Goal: Information Seeking & Learning: Check status

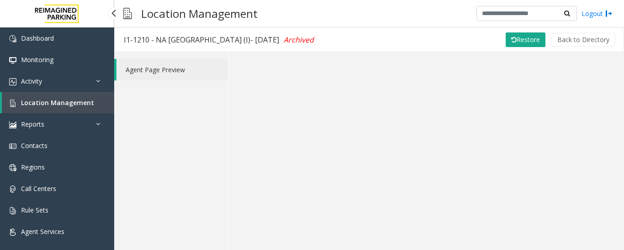
click at [3, 104] on link "Location Management" at bounding box center [58, 102] width 112 height 21
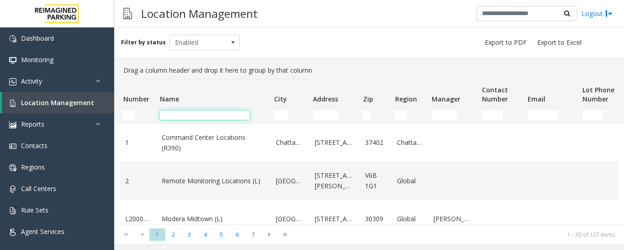
click at [196, 119] on input "Name Filter" at bounding box center [205, 115] width 90 height 9
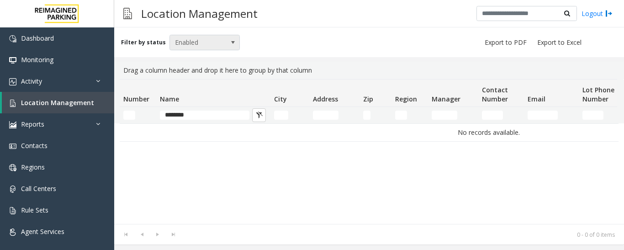
click at [229, 42] on span at bounding box center [232, 42] width 7 height 7
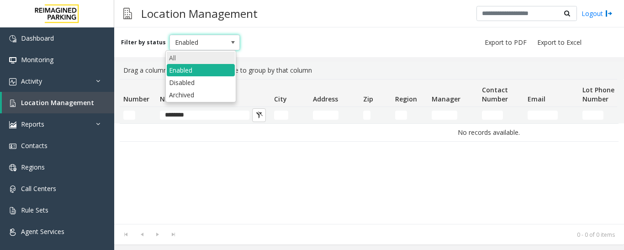
click at [216, 58] on li "All" at bounding box center [201, 58] width 68 height 12
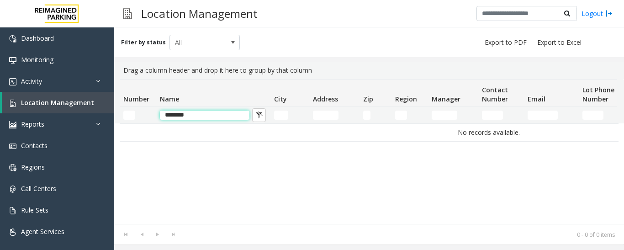
click at [210, 117] on input "********" at bounding box center [205, 115] width 90 height 9
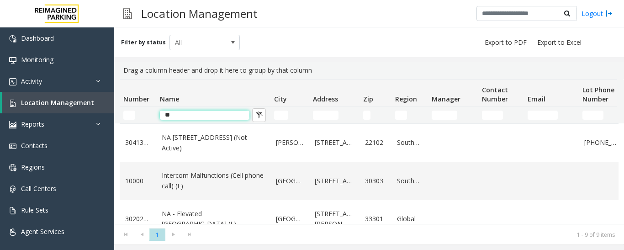
type input "*"
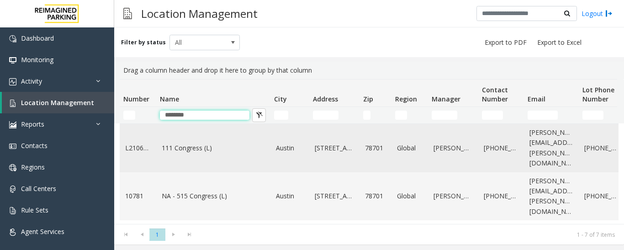
type input "********"
click at [212, 151] on td "111 Congress (L)" at bounding box center [213, 148] width 114 height 48
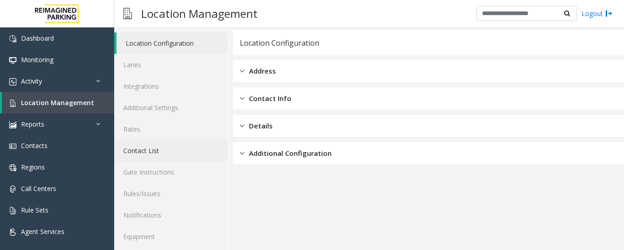
scroll to position [51, 0]
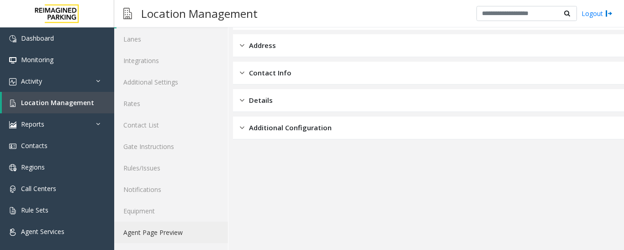
click at [189, 236] on link "Agent Page Preview" at bounding box center [171, 232] width 114 height 21
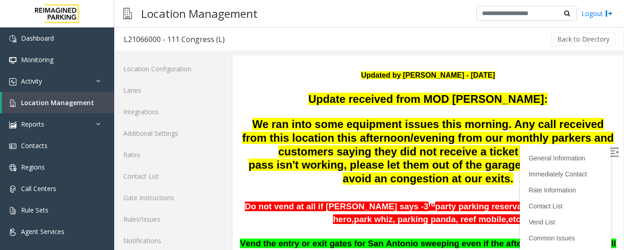
scroll to position [183, 0]
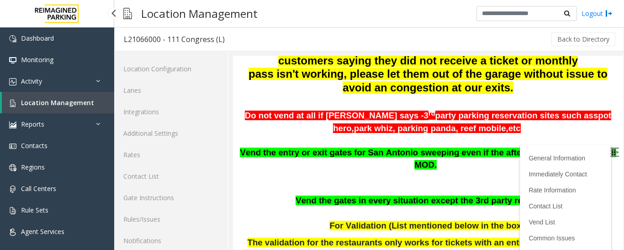
click at [47, 98] on span "Location Management" at bounding box center [57, 102] width 73 height 9
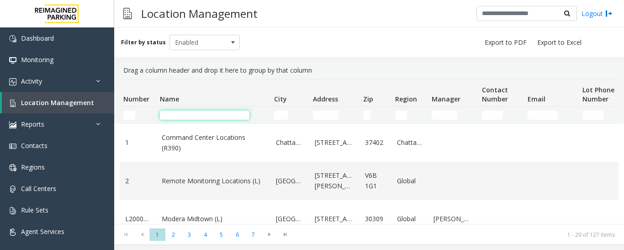
click at [231, 114] on input "Name Filter" at bounding box center [205, 115] width 90 height 9
click at [197, 112] on input "Name Filter" at bounding box center [205, 115] width 90 height 9
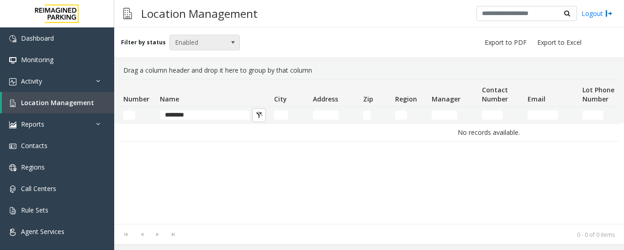
click at [230, 40] on span at bounding box center [232, 42] width 7 height 7
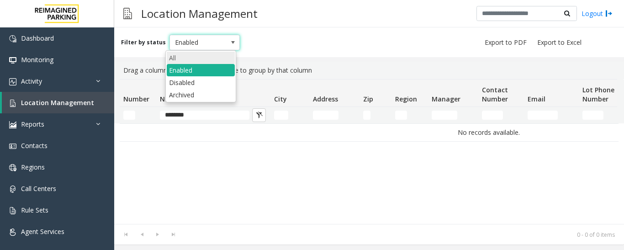
click at [224, 53] on li "All" at bounding box center [201, 58] width 68 height 12
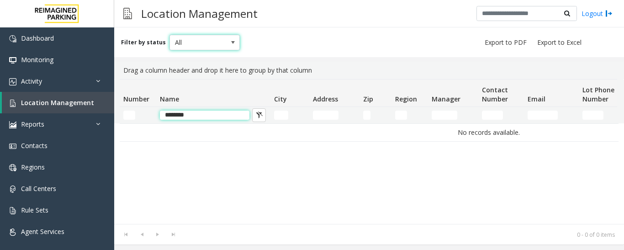
click at [212, 115] on input "********" at bounding box center [205, 115] width 90 height 9
type input "*"
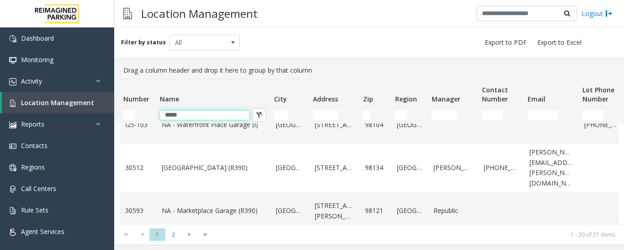
scroll to position [411, 0]
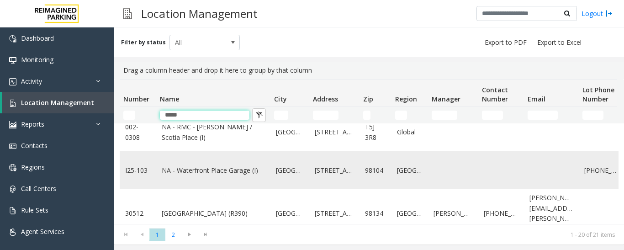
type input "*****"
click at [229, 165] on td "NA - Waterfront Place Garage (I)" at bounding box center [213, 170] width 114 height 38
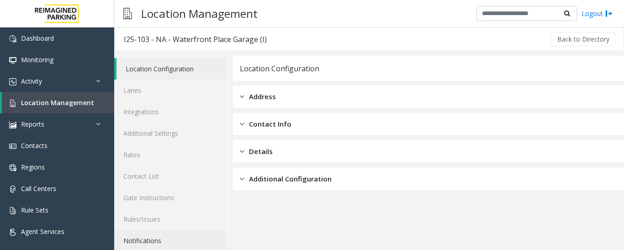
scroll to position [51, 0]
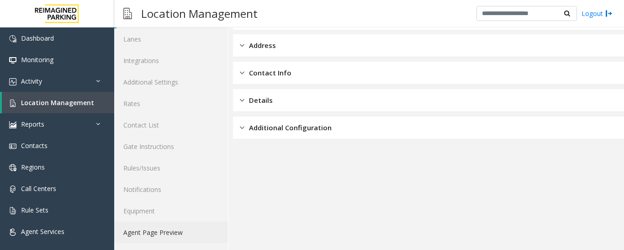
click at [177, 229] on link "Agent Page Preview" at bounding box center [171, 232] width 114 height 21
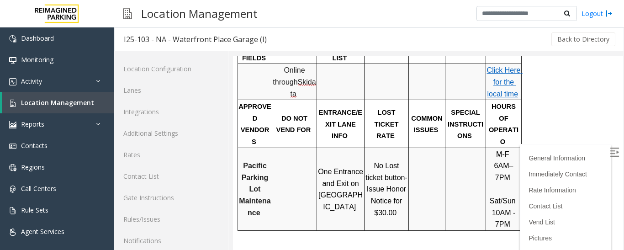
scroll to position [457, 0]
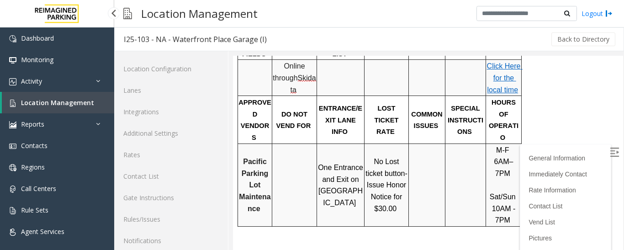
click at [90, 105] on span "Location Management" at bounding box center [57, 102] width 73 height 9
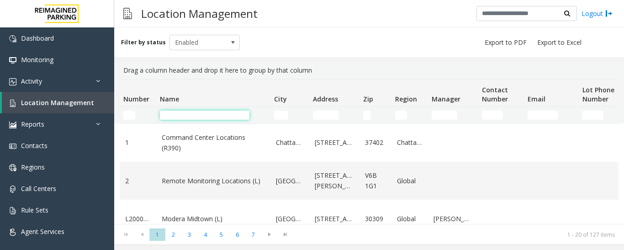
click at [230, 112] on input "Name Filter" at bounding box center [205, 115] width 90 height 9
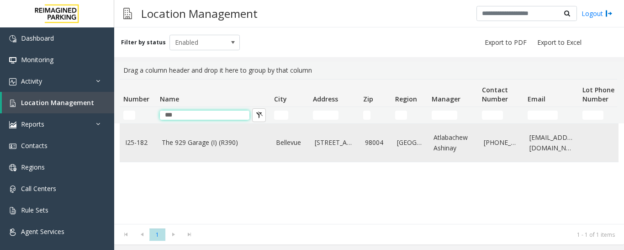
type input "***"
click at [318, 148] on link "[STREET_ADDRESS]" at bounding box center [334, 143] width 39 height 10
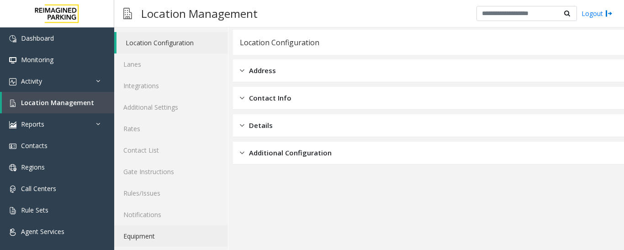
scroll to position [51, 0]
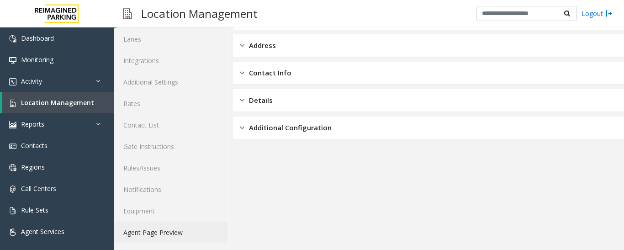
click at [186, 240] on link "Agent Page Preview" at bounding box center [171, 232] width 114 height 21
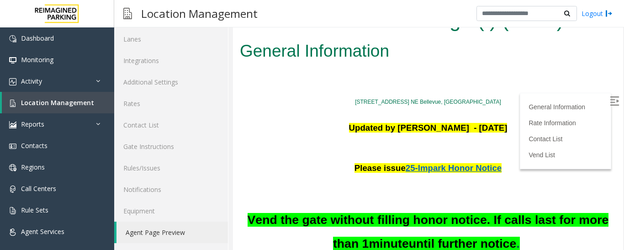
scroll to position [5, 0]
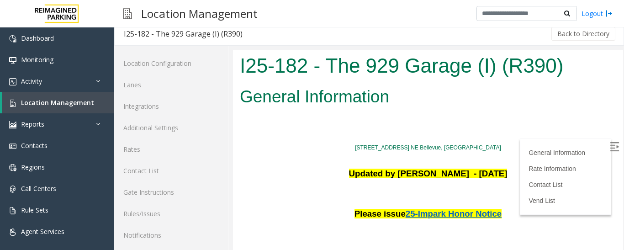
click at [451, 121] on p at bounding box center [428, 119] width 376 height 14
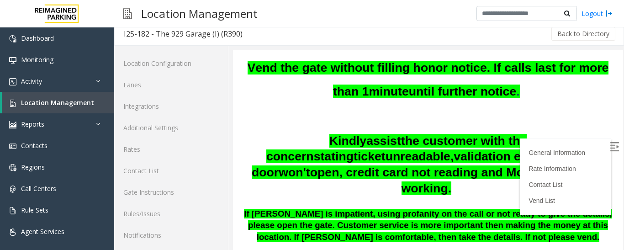
scroll to position [1341, 0]
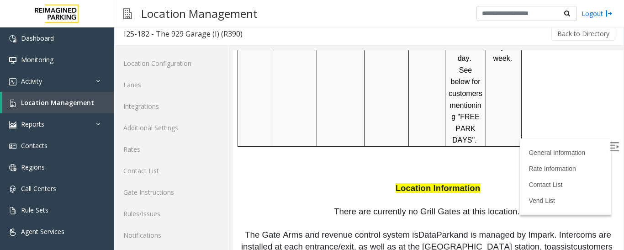
scroll to position [1478, 0]
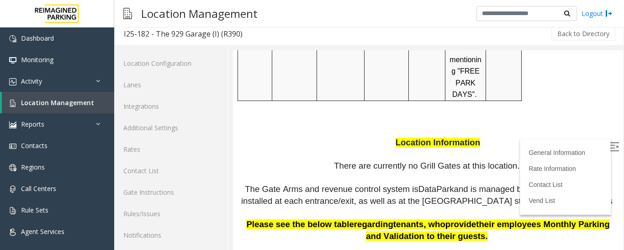
drag, startPoint x: 334, startPoint y: 85, endPoint x: 367, endPoint y: 82, distance: 33.0
copy p "Artica Inc."
drag, startPoint x: 318, startPoint y: 145, endPoint x: 381, endPoint y: 145, distance: 63.0
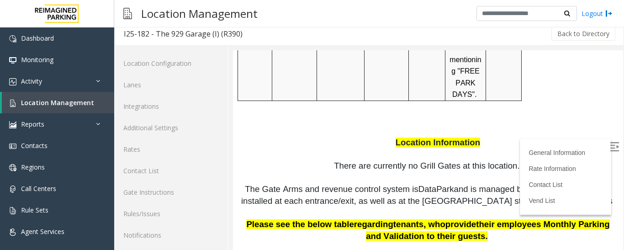
copy p "Impark/ Reimagined"
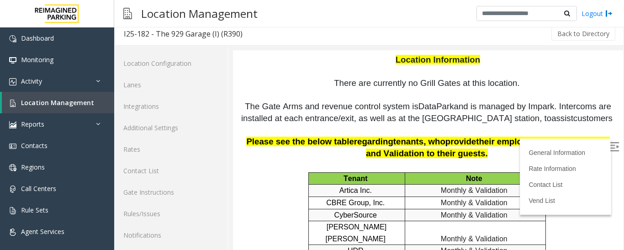
scroll to position [1570, 0]
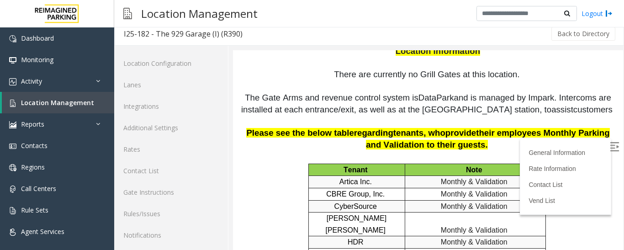
drag, startPoint x: 330, startPoint y: 163, endPoint x: 369, endPoint y: 161, distance: 38.4
copy p "Snowflake"
drag, startPoint x: 378, startPoint y: 225, endPoint x: 323, endPoint y: 227, distance: 54.4
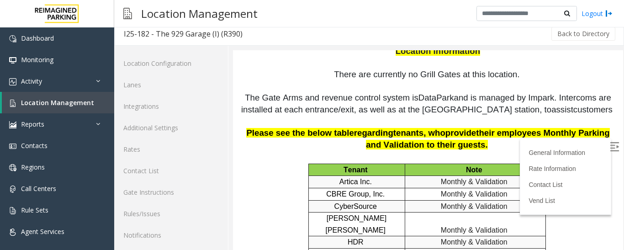
copy td "TEKsystems"
click at [51, 105] on span "Location Management" at bounding box center [57, 102] width 73 height 9
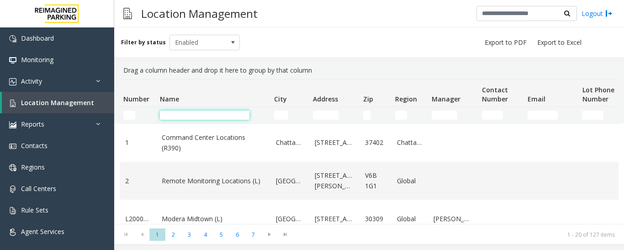
click at [186, 116] on input "Name Filter" at bounding box center [205, 115] width 90 height 9
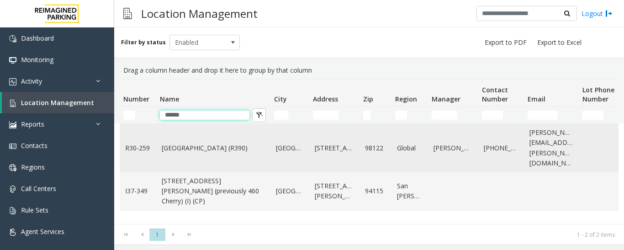
type input "******"
click at [187, 143] on link "Cherry Hill (R390)" at bounding box center [213, 148] width 103 height 10
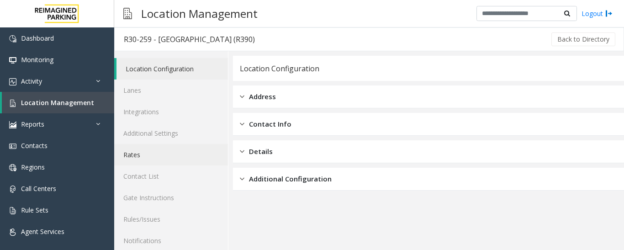
click at [174, 154] on link "Rates" at bounding box center [171, 154] width 114 height 21
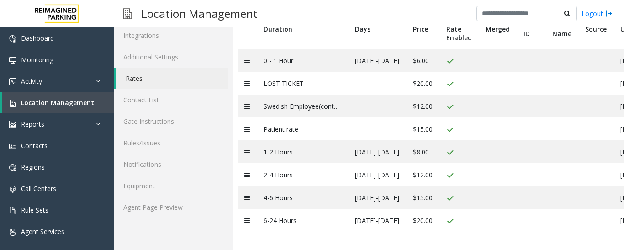
scroll to position [83, 0]
click at [88, 107] on link "Location Management" at bounding box center [58, 102] width 112 height 21
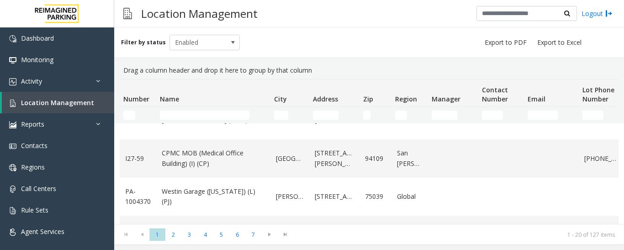
scroll to position [548, 0]
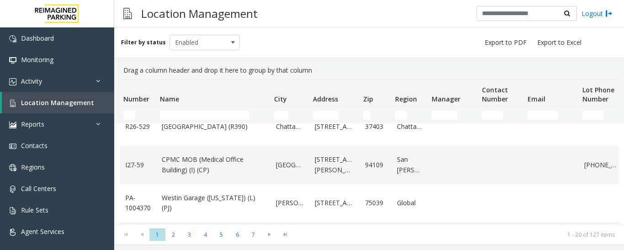
click at [209, 120] on td "Name Filter" at bounding box center [213, 115] width 114 height 16
click at [210, 115] on input "Name Filter" at bounding box center [205, 115] width 90 height 9
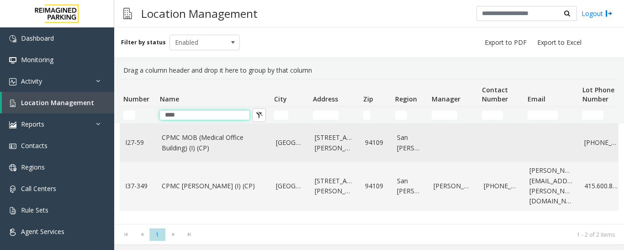
scroll to position [0, 0]
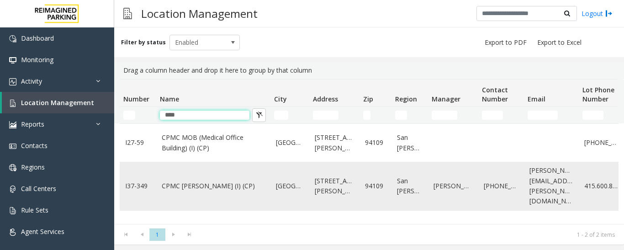
type input "****"
click at [205, 181] on link "CPMC Van Ness (I) (CP)" at bounding box center [213, 186] width 103 height 10
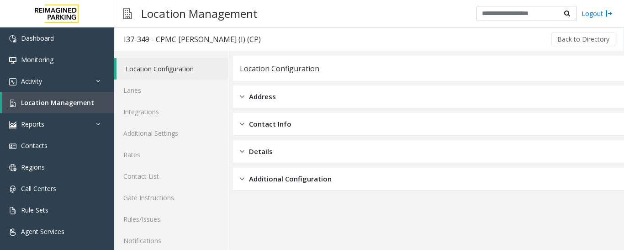
scroll to position [51, 0]
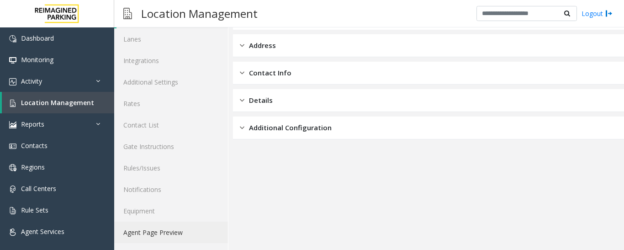
click at [166, 231] on link "Agent Page Preview" at bounding box center [171, 232] width 114 height 21
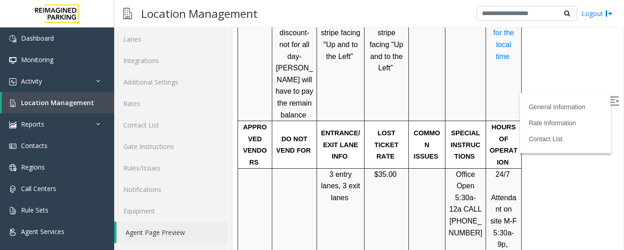
scroll to position [959, 0]
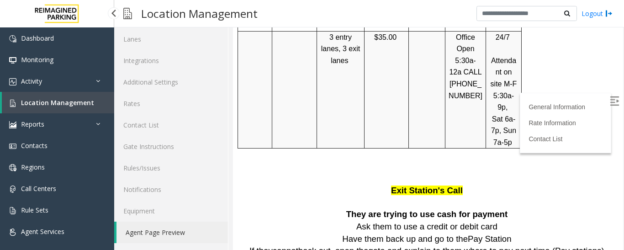
click at [64, 102] on span "Location Management" at bounding box center [57, 102] width 73 height 9
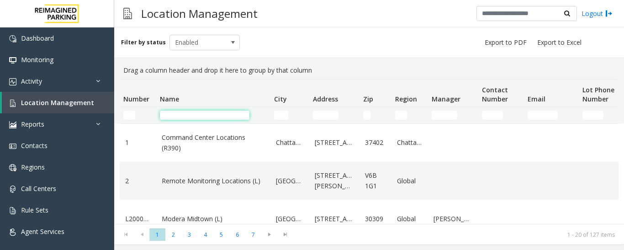
click at [193, 112] on input "Name Filter" at bounding box center [205, 115] width 90 height 9
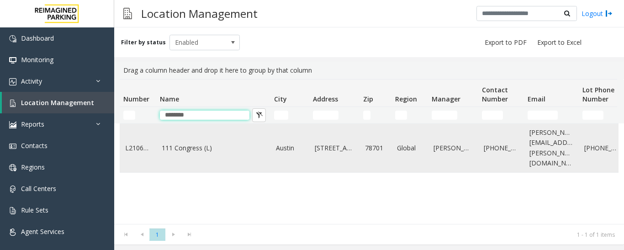
type input "********"
click at [186, 147] on link "111 Congress (L)" at bounding box center [213, 148] width 103 height 10
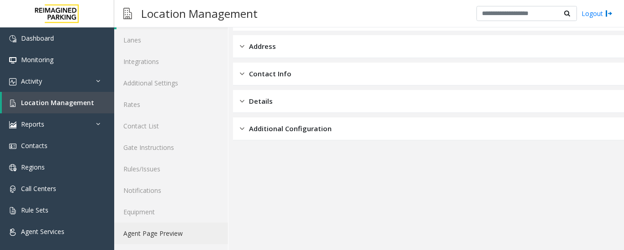
scroll to position [51, 0]
click at [173, 241] on link "Agent Page Preview" at bounding box center [171, 232] width 114 height 21
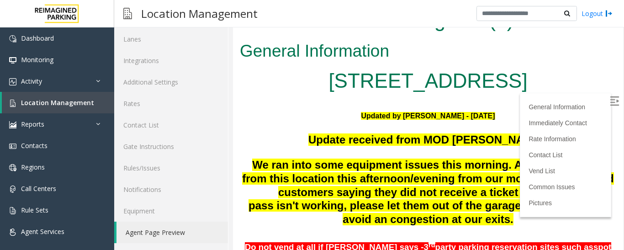
click at [610, 99] on img at bounding box center [614, 100] width 9 height 9
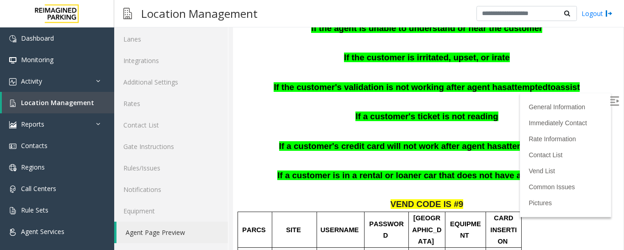
scroll to position [548, 0]
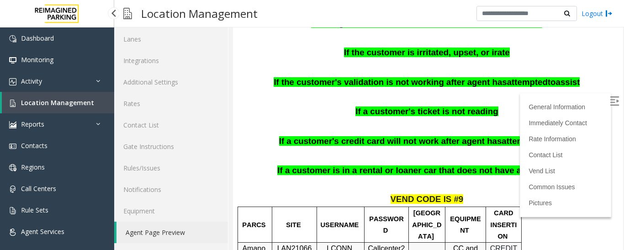
click at [39, 95] on link "Location Management" at bounding box center [58, 102] width 112 height 21
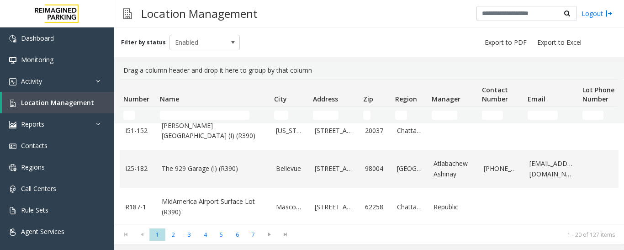
scroll to position [183, 0]
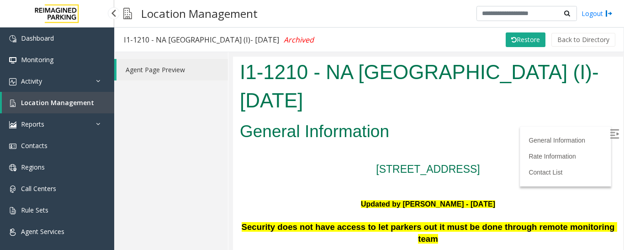
click at [37, 108] on link "Location Management" at bounding box center [58, 102] width 112 height 21
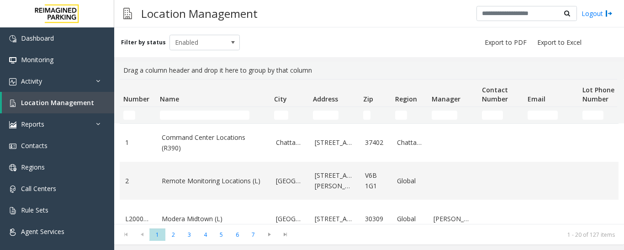
click at [188, 110] on td "Name Filter" at bounding box center [213, 115] width 114 height 16
click at [189, 112] on input "Name Filter" at bounding box center [205, 115] width 90 height 9
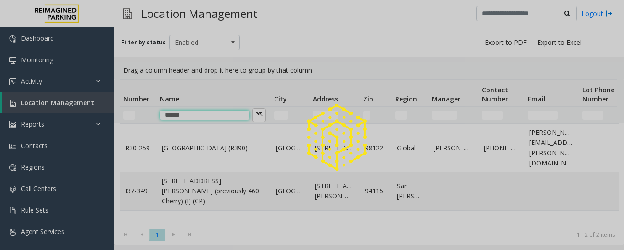
type input "******"
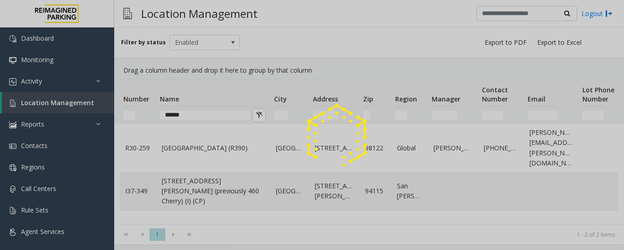
click at [194, 138] on div at bounding box center [312, 125] width 624 height 250
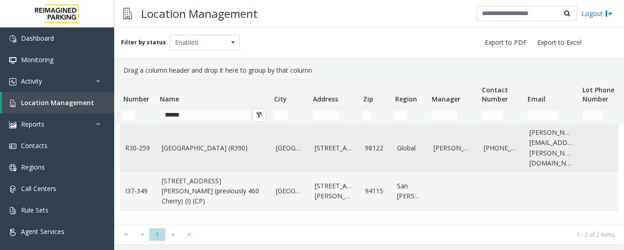
click at [176, 145] on link "Cherry Hill (R390)" at bounding box center [213, 148] width 103 height 10
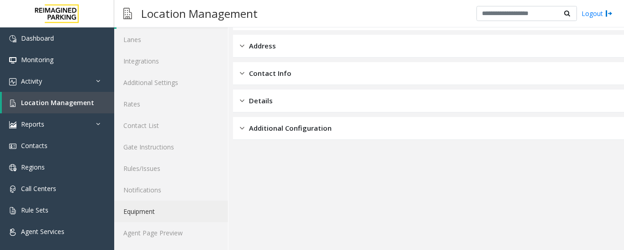
scroll to position [51, 0]
click at [184, 228] on link "Agent Page Preview" at bounding box center [171, 232] width 114 height 21
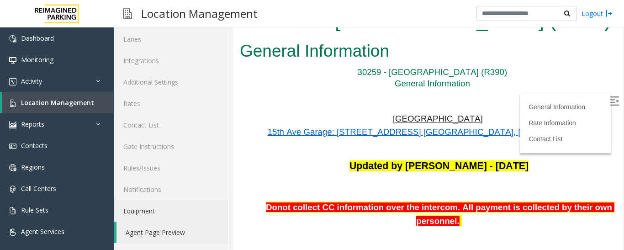
click at [610, 104] on img at bounding box center [614, 100] width 9 height 9
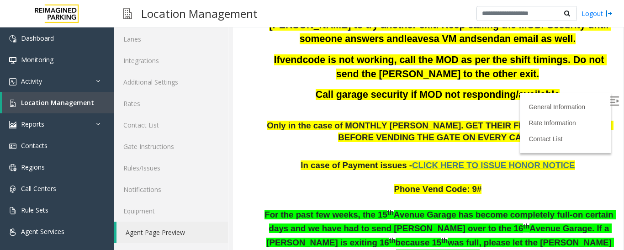
scroll to position [183, 0]
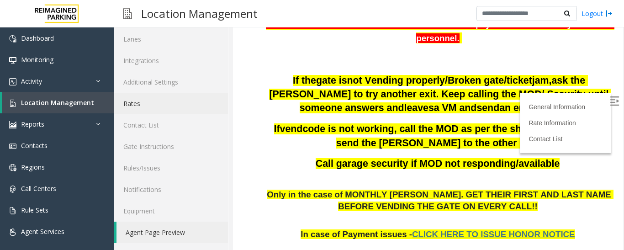
click at [125, 104] on link "Rates" at bounding box center [171, 103] width 114 height 21
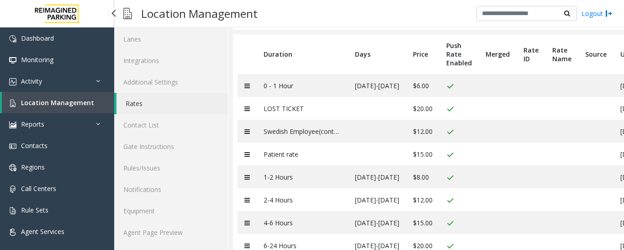
click at [91, 101] on link "Location Management" at bounding box center [58, 102] width 112 height 21
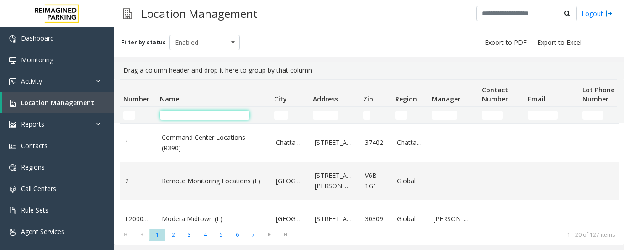
click at [180, 114] on input "Name Filter" at bounding box center [205, 115] width 90 height 9
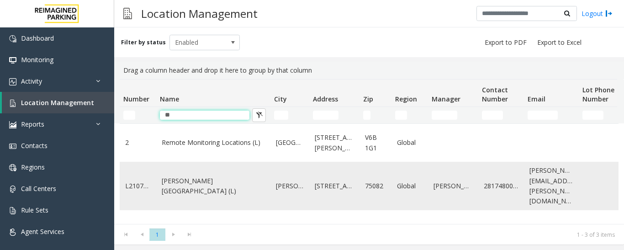
type input "**"
click at [220, 178] on link "[PERSON_NAME][GEOGRAPHIC_DATA] (L)" at bounding box center [213, 186] width 103 height 21
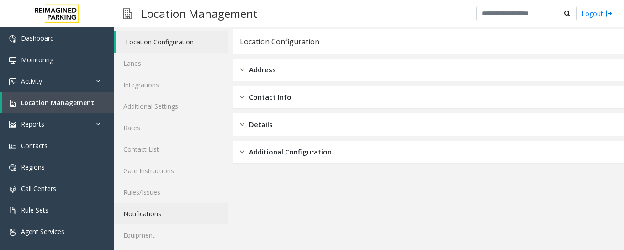
scroll to position [51, 0]
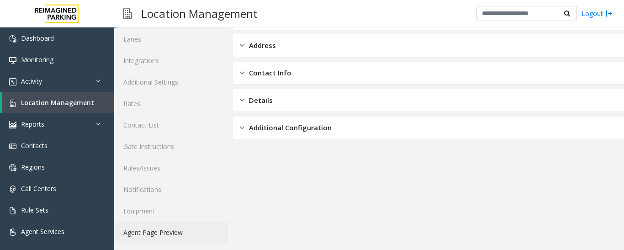
click at [182, 237] on link "Agent Page Preview" at bounding box center [171, 232] width 114 height 21
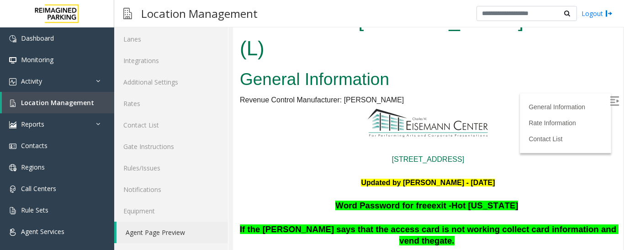
click at [608, 98] on label at bounding box center [615, 102] width 14 height 14
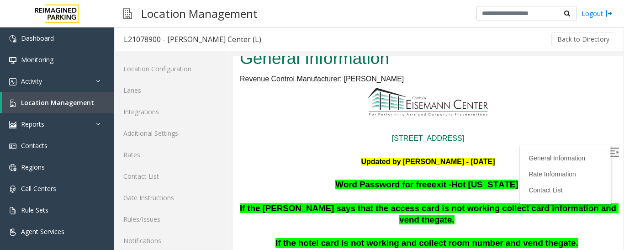
scroll to position [91, 0]
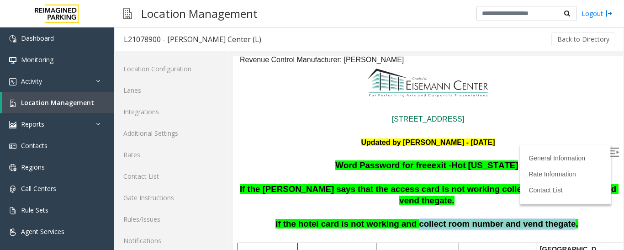
drag, startPoint x: 412, startPoint y: 186, endPoint x: 551, endPoint y: 180, distance: 139.9
click at [551, 219] on span "If the hotel card is not working and collect room number and vend the gate." at bounding box center [426, 224] width 302 height 10
copy span "collect room number and vend the gate"
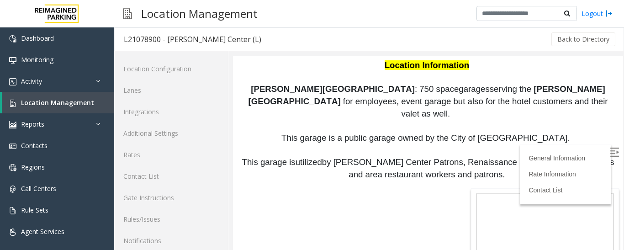
scroll to position [952, 0]
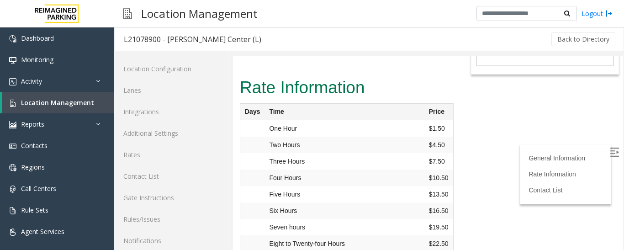
drag, startPoint x: 246, startPoint y: 234, endPoint x: 268, endPoint y: 238, distance: 22.7
copy td "Markos"
click at [91, 104] on link "Location Management" at bounding box center [58, 102] width 112 height 21
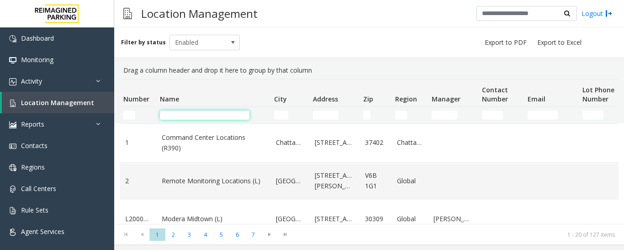
click at [218, 115] on input "Name Filter" at bounding box center [205, 115] width 90 height 9
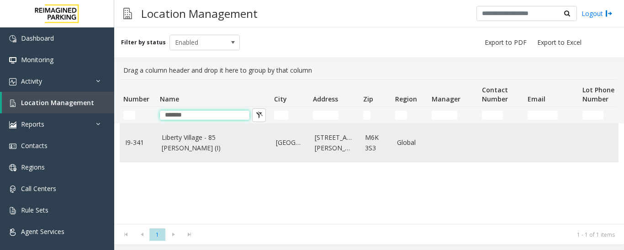
type input "*******"
click at [213, 139] on link "Liberty Village - 85 Hanna (I)" at bounding box center [213, 142] width 103 height 21
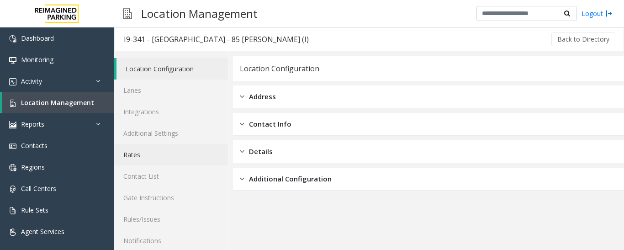
scroll to position [51, 0]
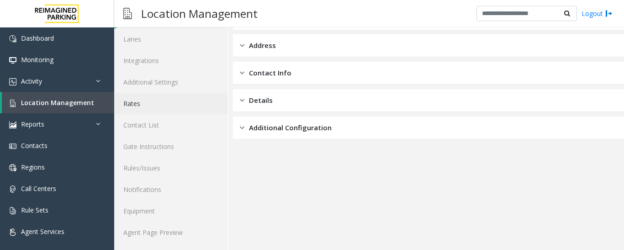
click at [156, 104] on link "Rates" at bounding box center [171, 103] width 114 height 21
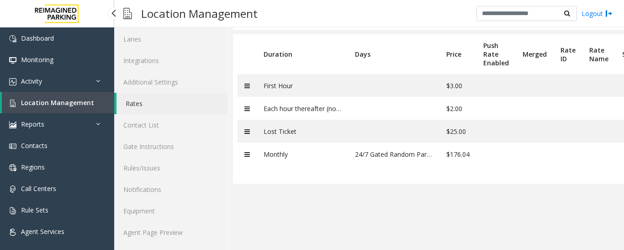
click at [61, 106] on span "Location Management" at bounding box center [57, 102] width 73 height 9
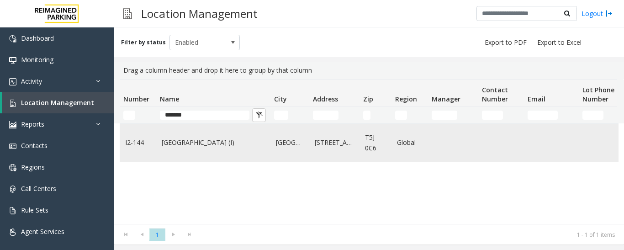
type input "*******"
click at [227, 148] on td "Mayfair Village South (I)" at bounding box center [213, 143] width 114 height 38
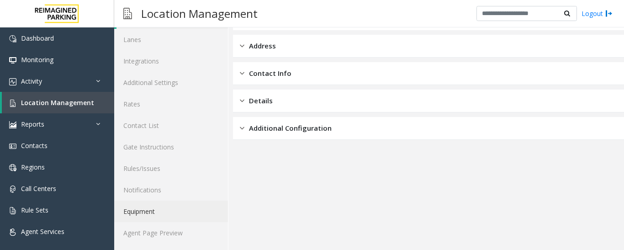
scroll to position [51, 0]
click at [178, 224] on link "Agent Page Preview" at bounding box center [171, 232] width 114 height 21
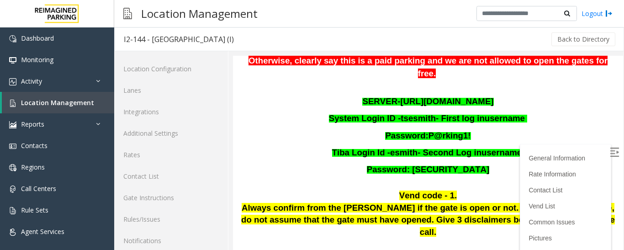
scroll to position [137, 0]
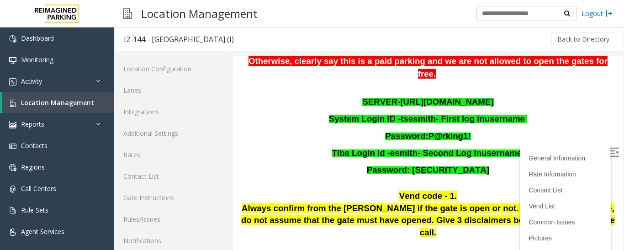
click at [489, 97] on span "https://mayfairsouth.tibacloud.ca/" at bounding box center [446, 102] width 93 height 10
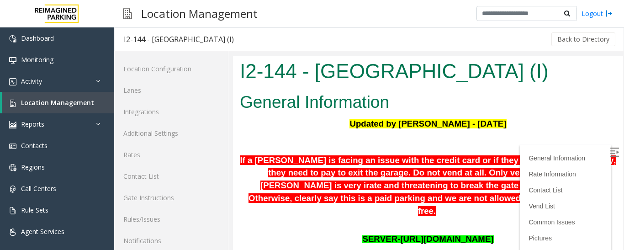
scroll to position [137, 0]
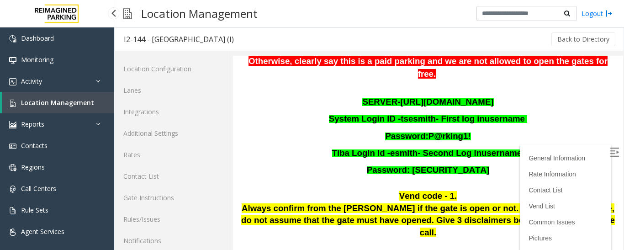
click at [49, 97] on link "Location Management" at bounding box center [58, 102] width 112 height 21
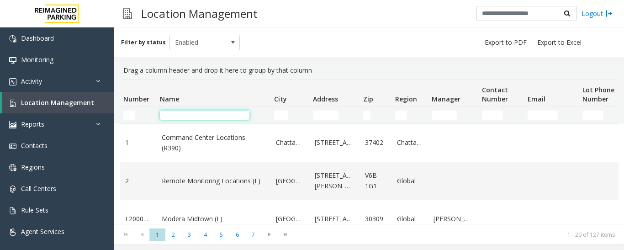
click at [233, 112] on input "Name Filter" at bounding box center [205, 115] width 90 height 9
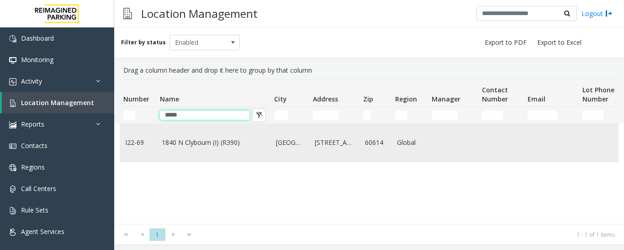
type input "*****"
click at [240, 145] on link "1840 N Clybourn (I) (R390)" at bounding box center [213, 143] width 103 height 10
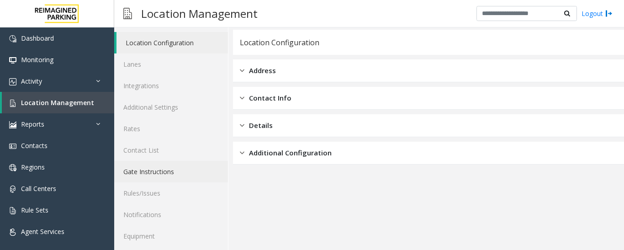
scroll to position [51, 0]
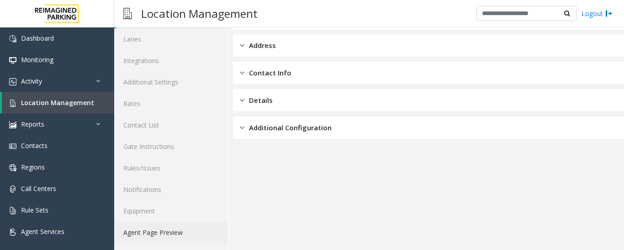
click at [194, 239] on link "Agent Page Preview" at bounding box center [171, 232] width 114 height 21
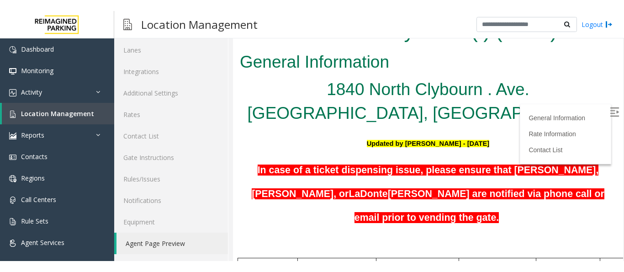
scroll to position [183, 0]
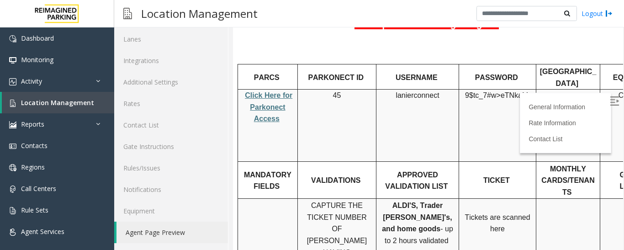
click at [474, 91] on span "9$tc_7#w>" at bounding box center [483, 95] width 36 height 8
copy p "9$tc_7#w> eTNkaMy"
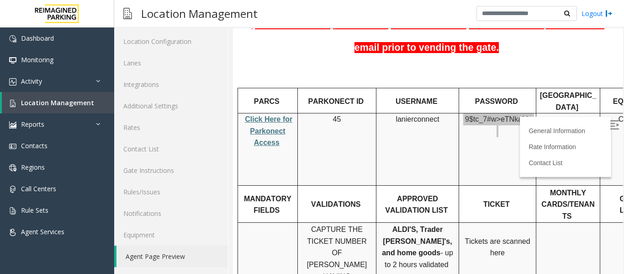
scroll to position [27, 0]
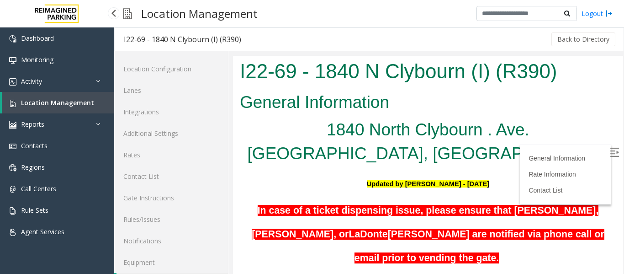
click at [57, 102] on span "Location Management" at bounding box center [57, 102] width 73 height 9
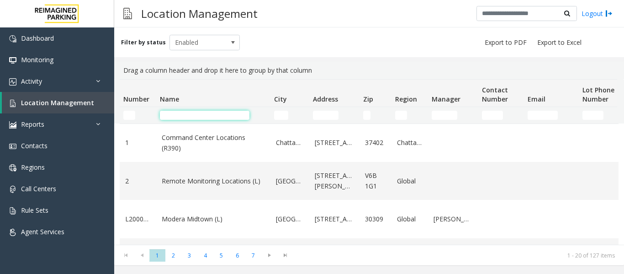
click at [230, 116] on input "Name Filter" at bounding box center [205, 115] width 90 height 9
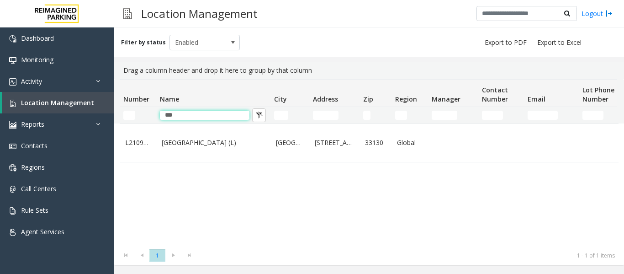
type input "***"
click at [227, 142] on link "Brickell City Centre (L)" at bounding box center [213, 143] width 103 height 10
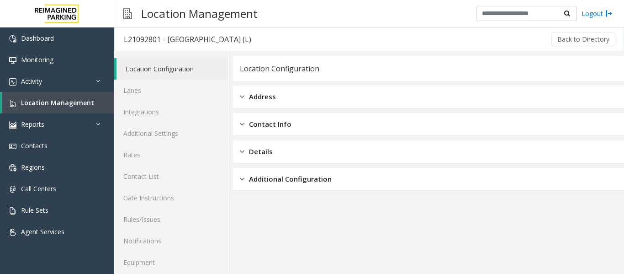
scroll to position [27, 0]
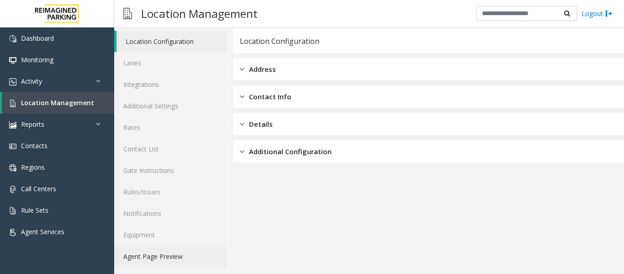
click at [192, 259] on link "Agent Page Preview" at bounding box center [171, 255] width 114 height 21
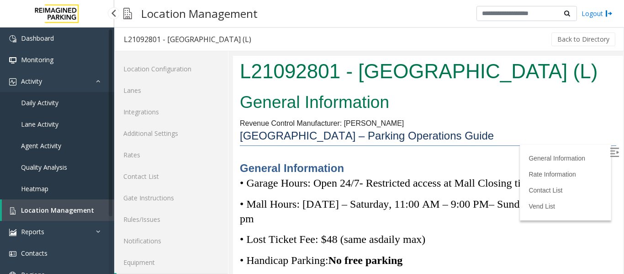
click at [60, 148] on span "Agent Activity" at bounding box center [41, 145] width 40 height 9
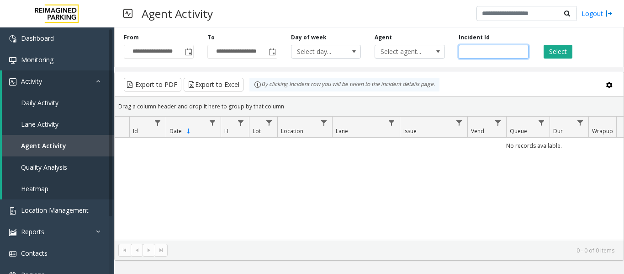
click at [481, 48] on input "number" at bounding box center [494, 52] width 70 height 14
paste input "*******"
type input "*******"
click at [565, 58] on button "Select" at bounding box center [558, 52] width 29 height 14
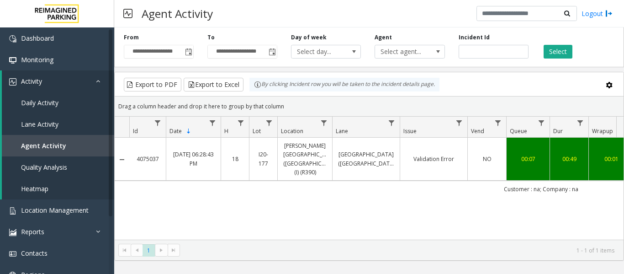
click at [486, 161] on td "NO" at bounding box center [486, 159] width 39 height 43
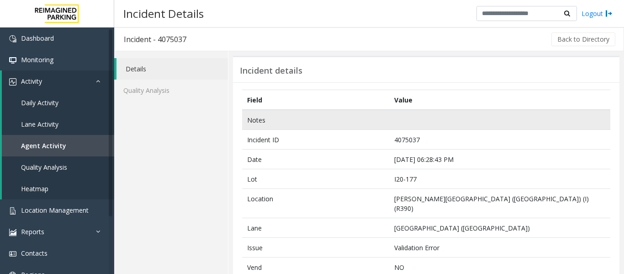
click at [443, 114] on td at bounding box center [499, 120] width 221 height 20
click at [442, 115] on td at bounding box center [499, 120] width 221 height 20
